Goal: Find specific fact: Find specific fact

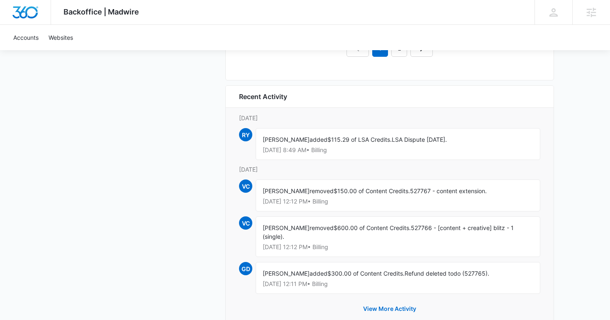
scroll to position [993, 0]
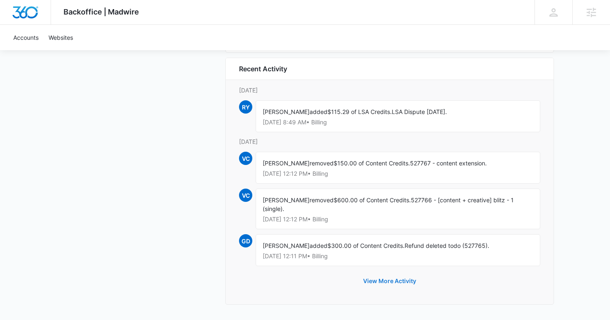
click at [398, 284] on button "View More Activity" at bounding box center [390, 281] width 70 height 20
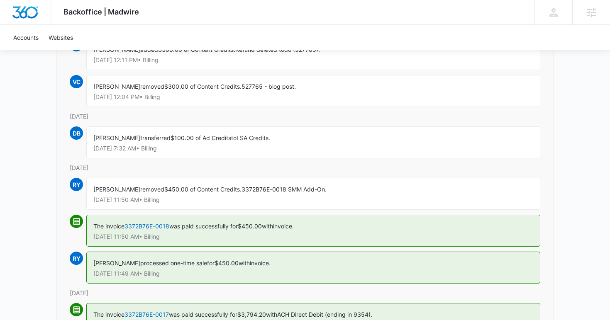
scroll to position [262, 0]
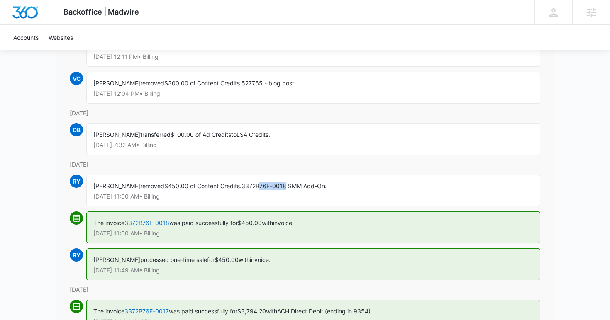
drag, startPoint x: 286, startPoint y: 186, endPoint x: 247, endPoint y: 187, distance: 38.6
click at [254, 187] on span "3372B76E-0018 SMM Add-On." at bounding box center [284, 186] width 85 height 7
click at [245, 187] on span "3372B76E-0018 SMM Add-On." at bounding box center [284, 186] width 85 height 7
drag, startPoint x: 242, startPoint y: 187, endPoint x: 286, endPoint y: 187, distance: 43.6
click at [286, 187] on span "3372B76E-0018 SMM Add-On." at bounding box center [284, 186] width 85 height 7
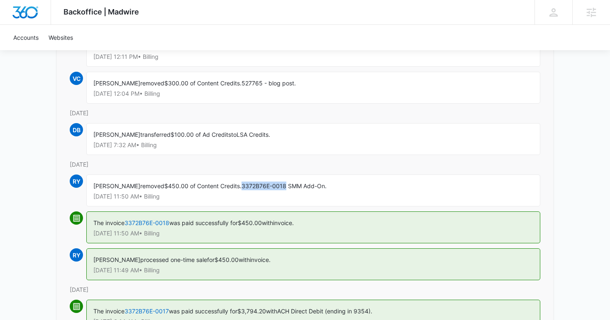
copy span "3372B76E-0018"
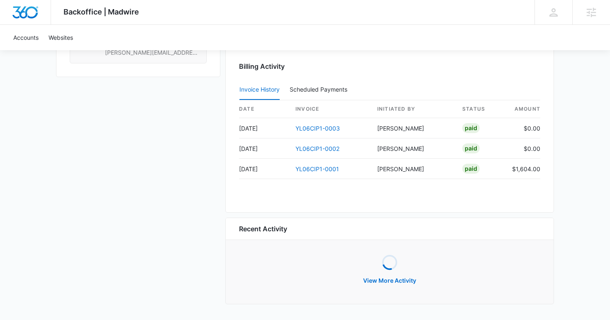
scroll to position [823, 0]
